Goal: Browse casually

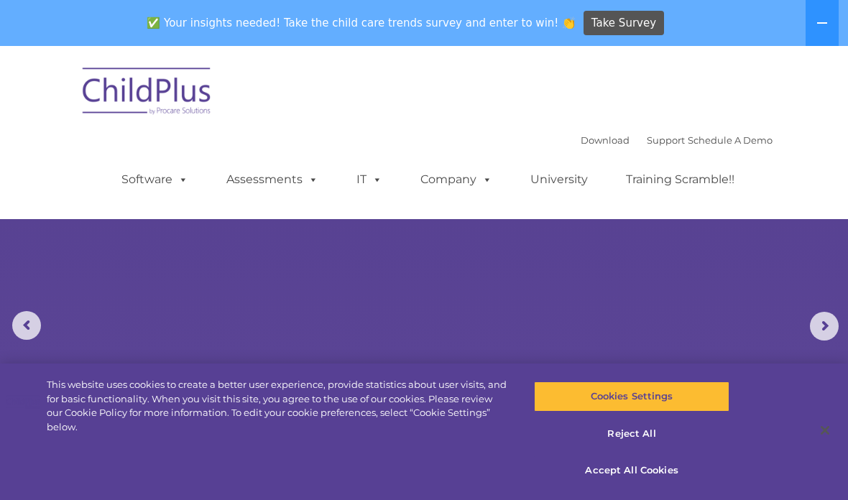
select select "MEDIUM"
click at [641, 479] on button "Accept All Cookies" at bounding box center [631, 471] width 195 height 30
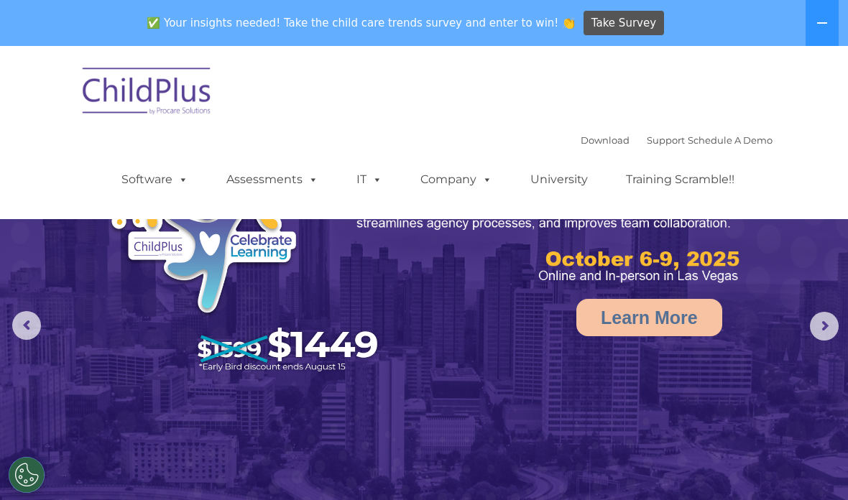
select select "MEDIUM"
click at [826, 30] on button at bounding box center [821, 23] width 33 height 46
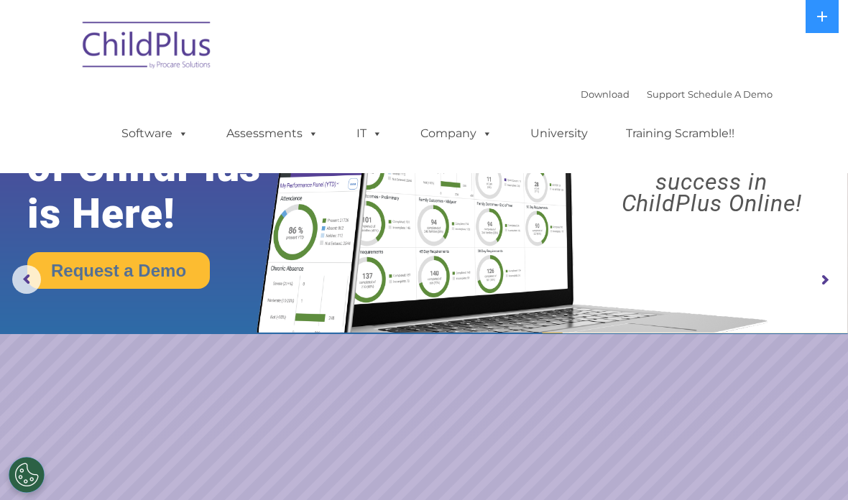
click at [476, 136] on span at bounding box center [484, 133] width 16 height 14
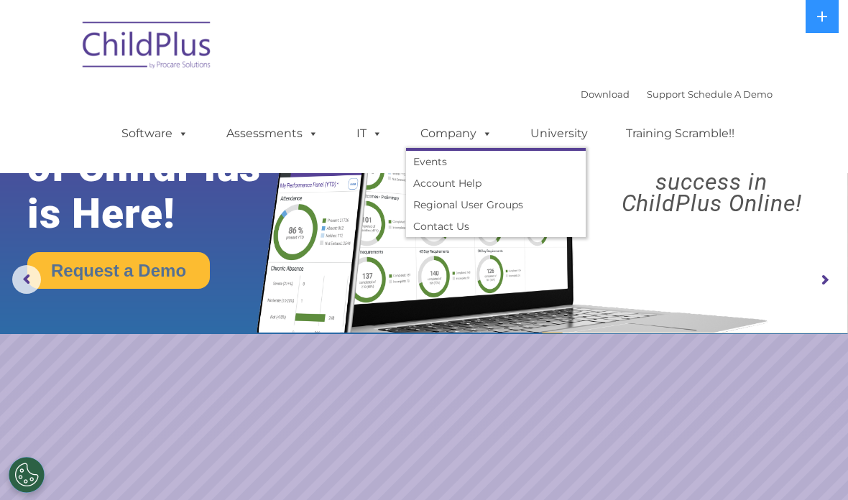
click at [477, 134] on span at bounding box center [484, 133] width 16 height 14
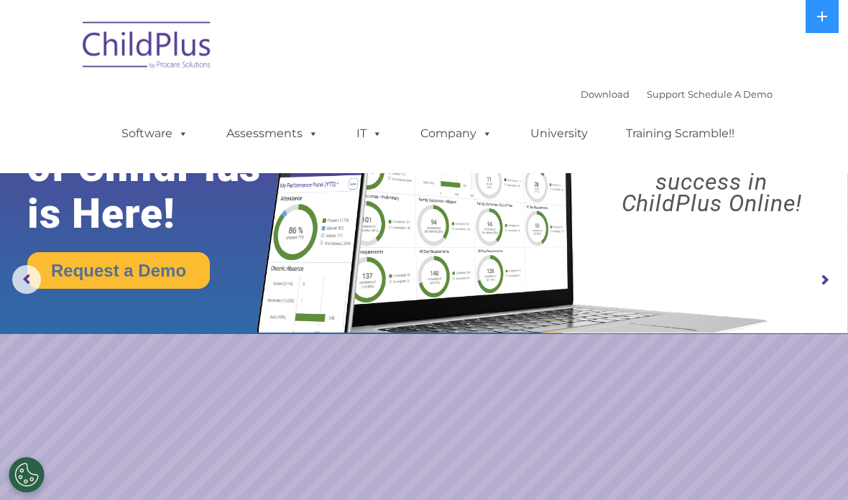
click at [372, 132] on span at bounding box center [374, 133] width 16 height 14
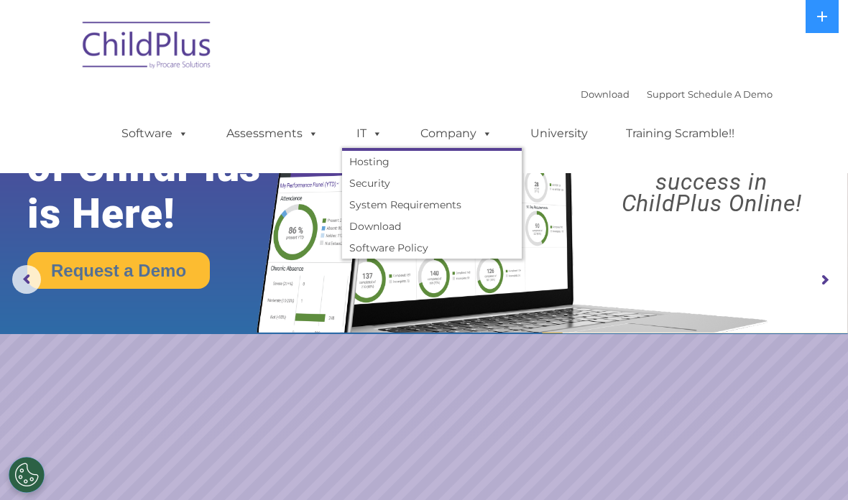
click at [374, 137] on span at bounding box center [374, 133] width 16 height 14
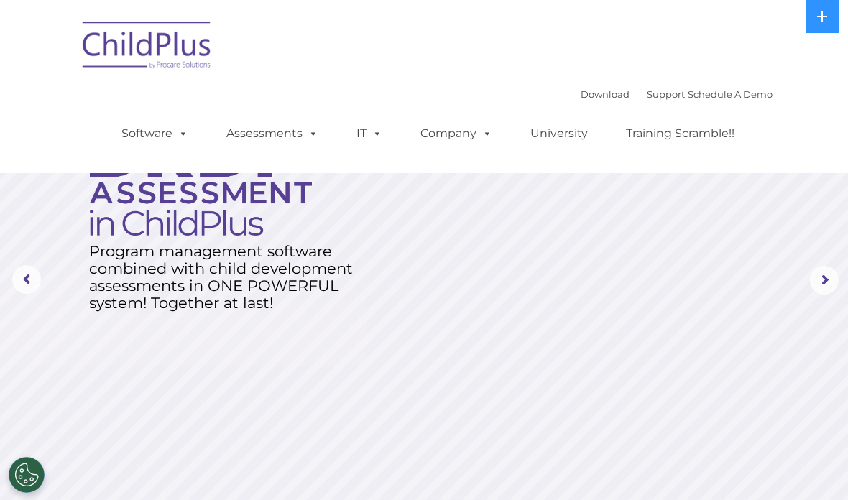
click at [310, 135] on span at bounding box center [310, 133] width 16 height 14
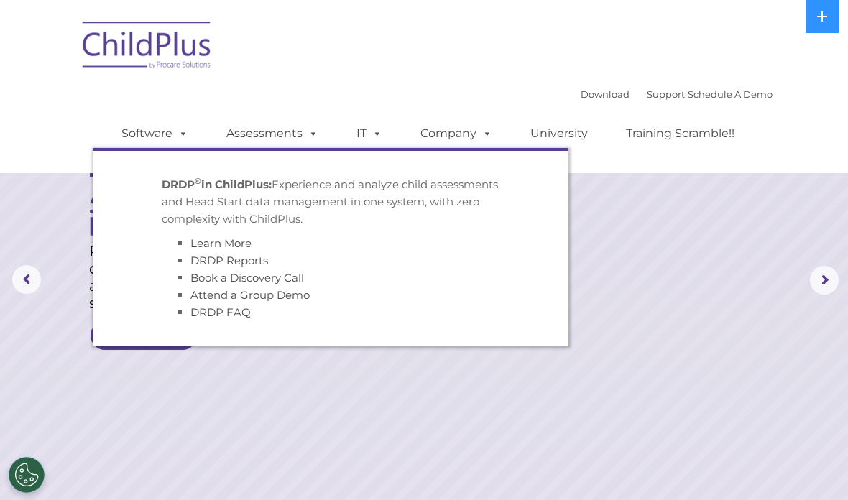
click at [178, 140] on span at bounding box center [180, 133] width 16 height 14
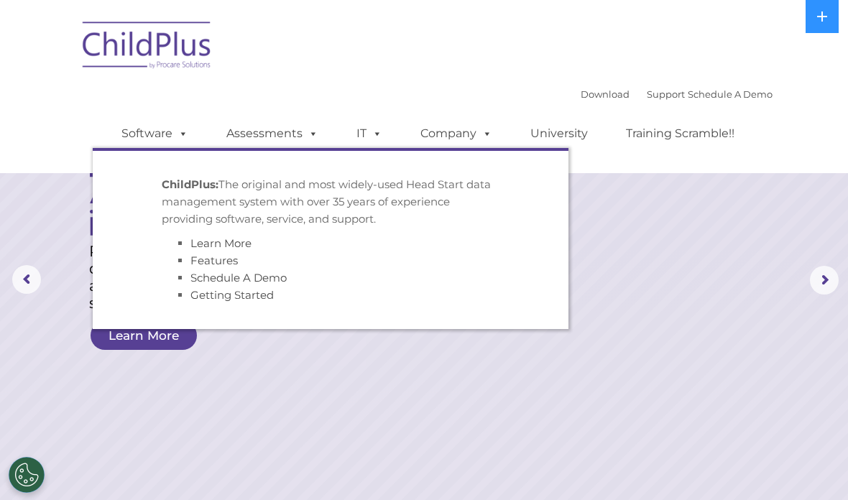
click at [683, 265] on rs-layer at bounding box center [424, 280] width 848 height 560
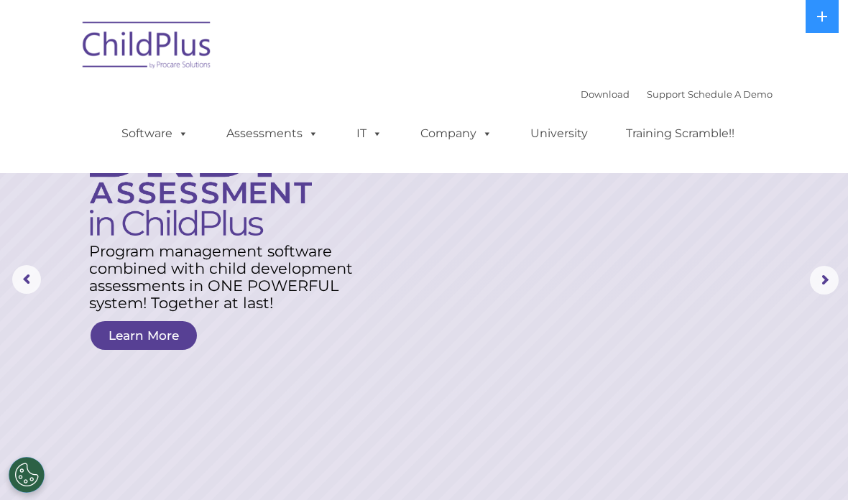
click at [182, 140] on span at bounding box center [180, 133] width 16 height 14
click at [269, 384] on rs-layer at bounding box center [424, 280] width 848 height 560
